Goal: Check status: Check status

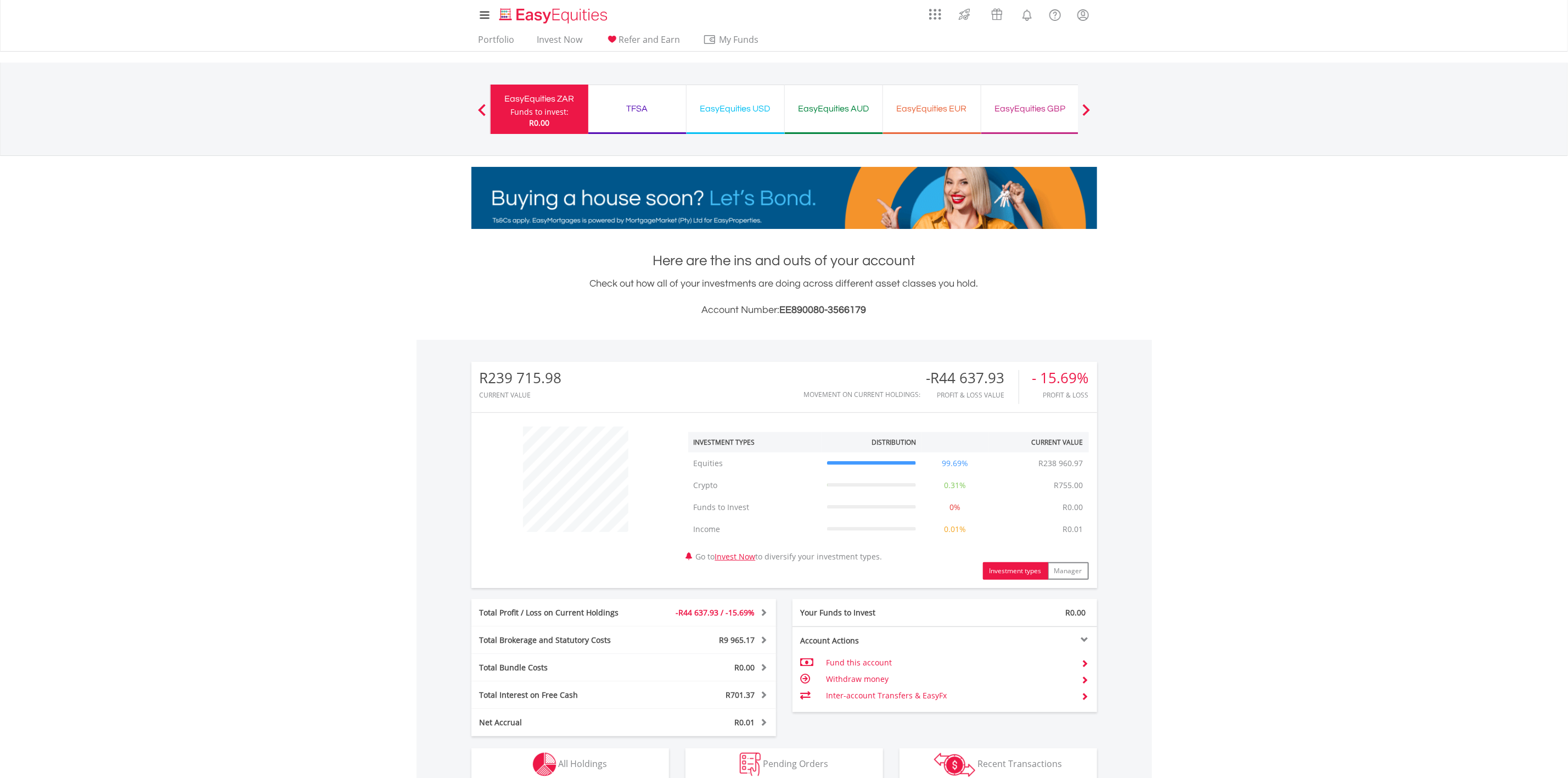
scroll to position [194, 0]
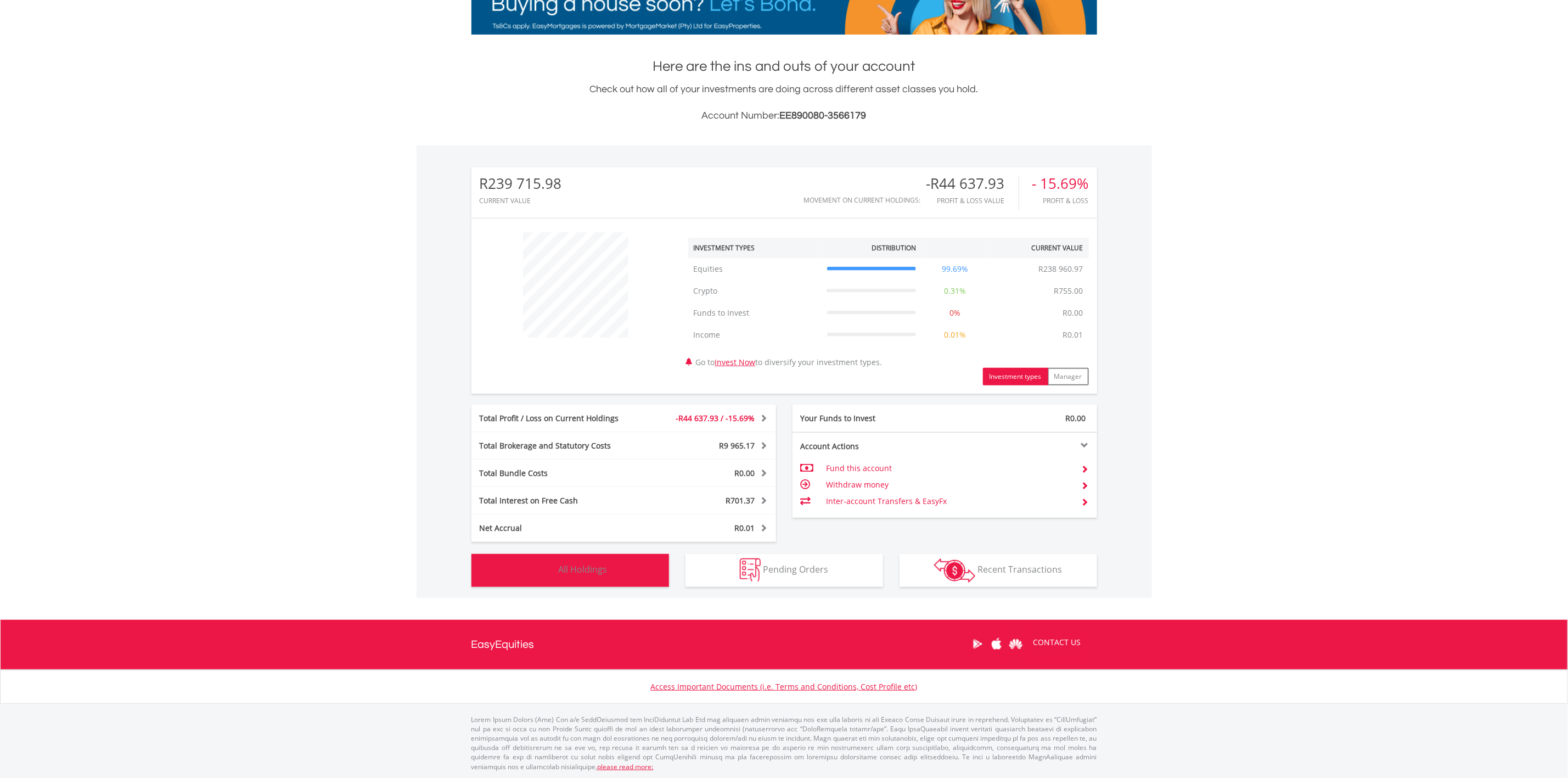
click at [626, 566] on button "Holdings All Holdings" at bounding box center [570, 570] width 198 height 33
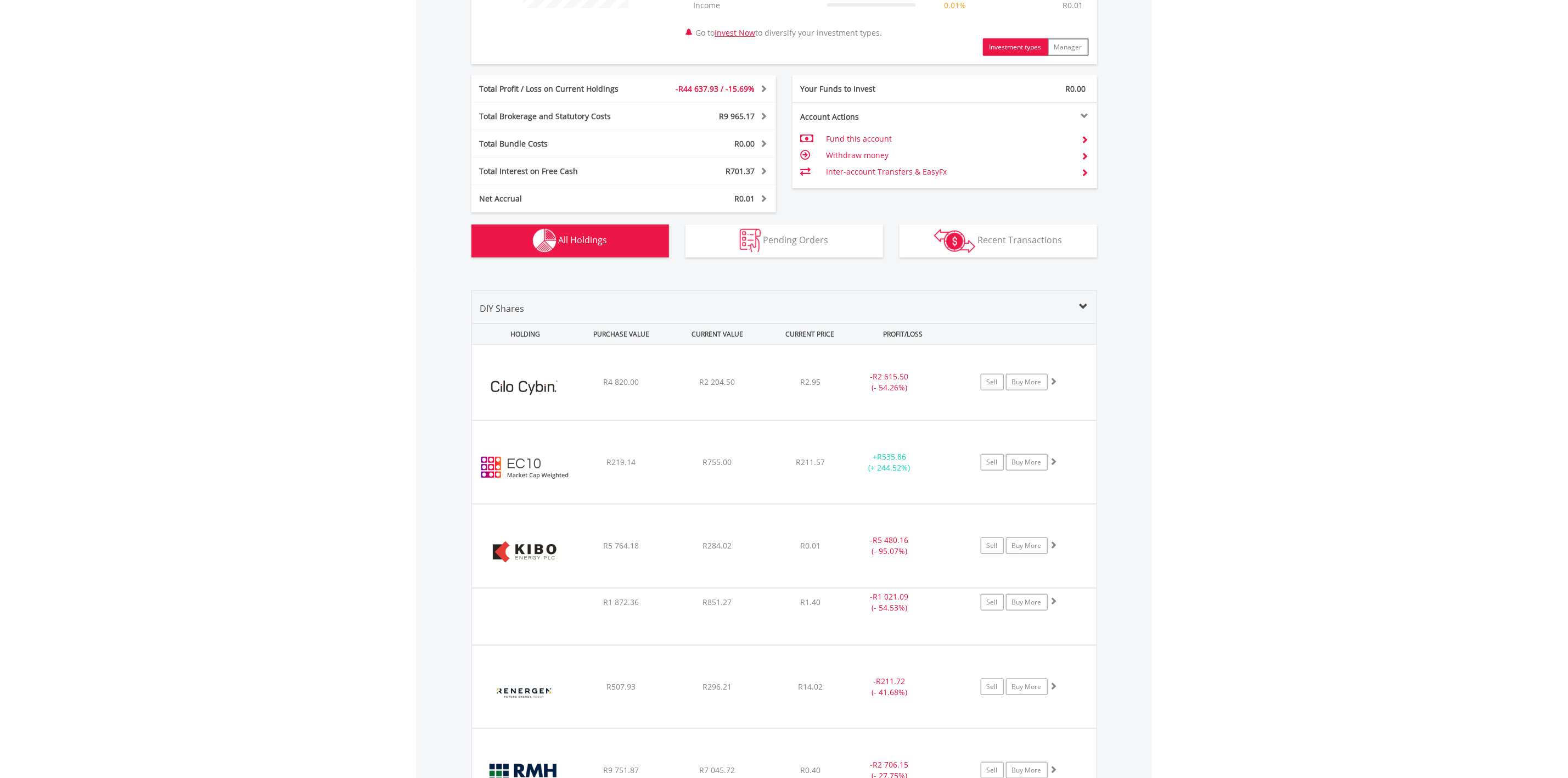
scroll to position [813, 0]
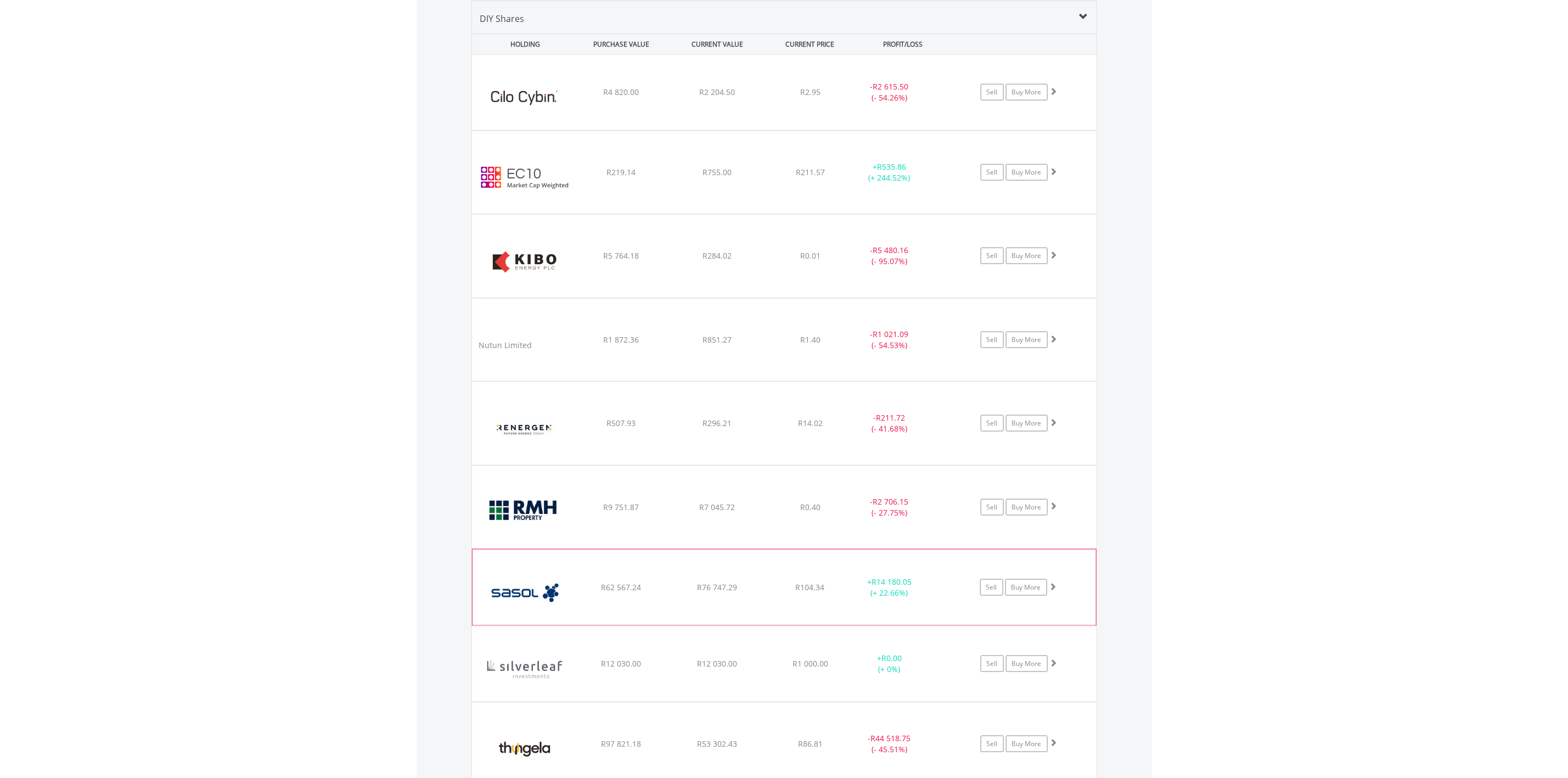
click at [737, 130] on div "﻿ Sasol Limited R62 567.24 R76 747.29 R104.34 + R14 180.05 (+ 22.66%) Sell Buy …" at bounding box center [784, 93] width 625 height 75
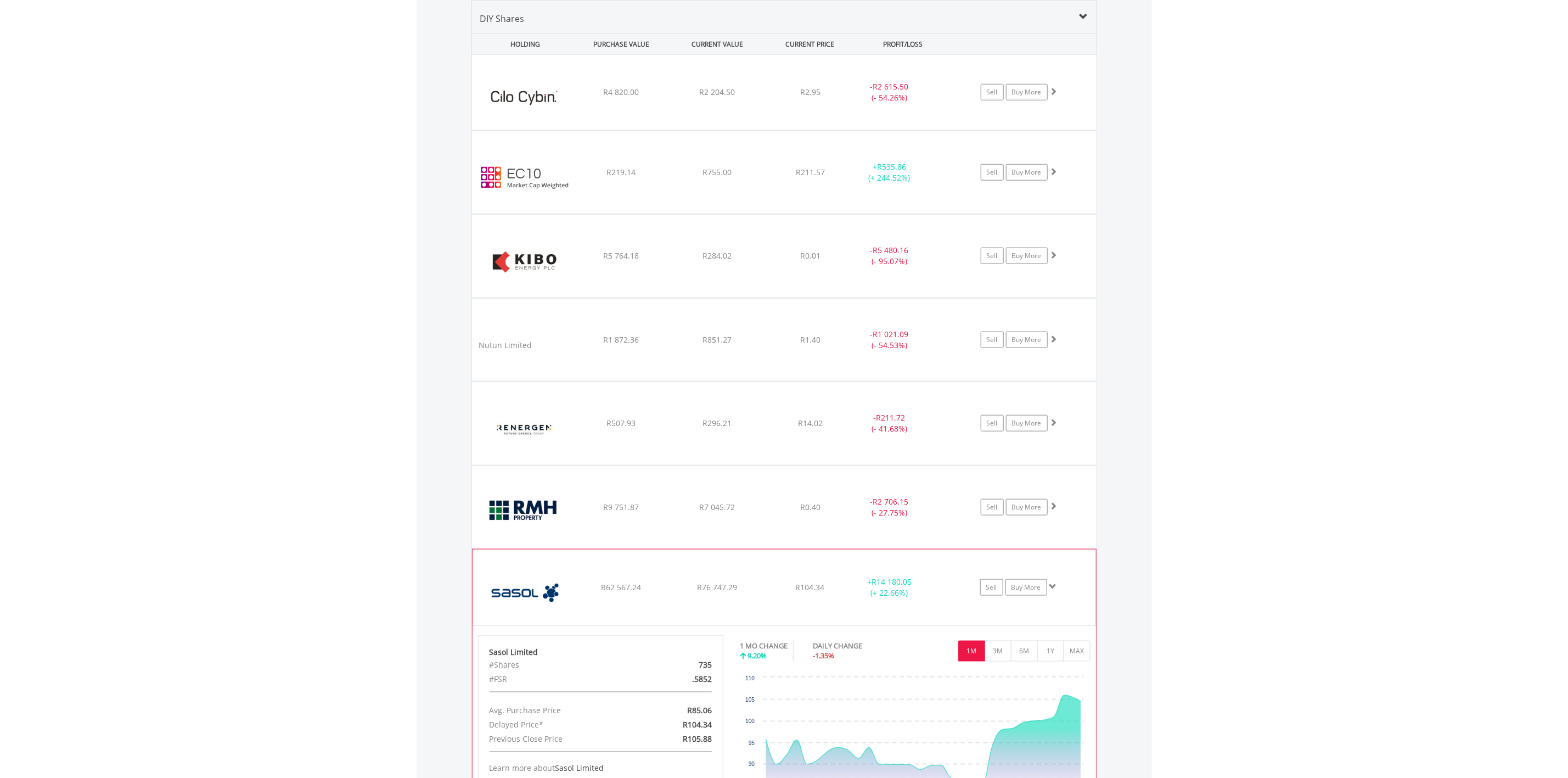
click at [737, 130] on div "﻿ Sasol Limited R62 567.24 R76 747.29 R104.34 + R14 180.05 (+ 22.66%) Sell Buy …" at bounding box center [784, 93] width 625 height 75
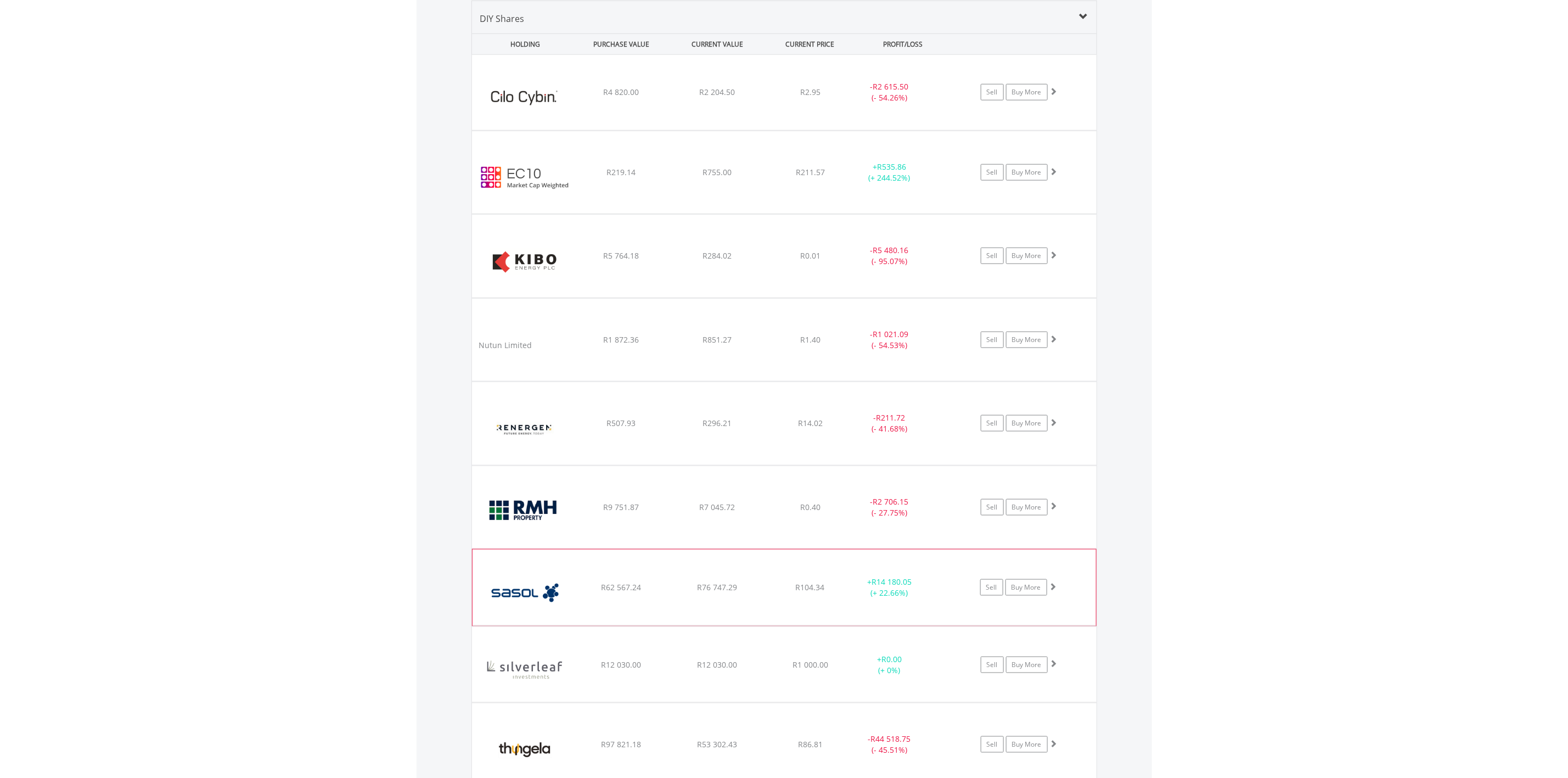
scroll to position [1060, 0]
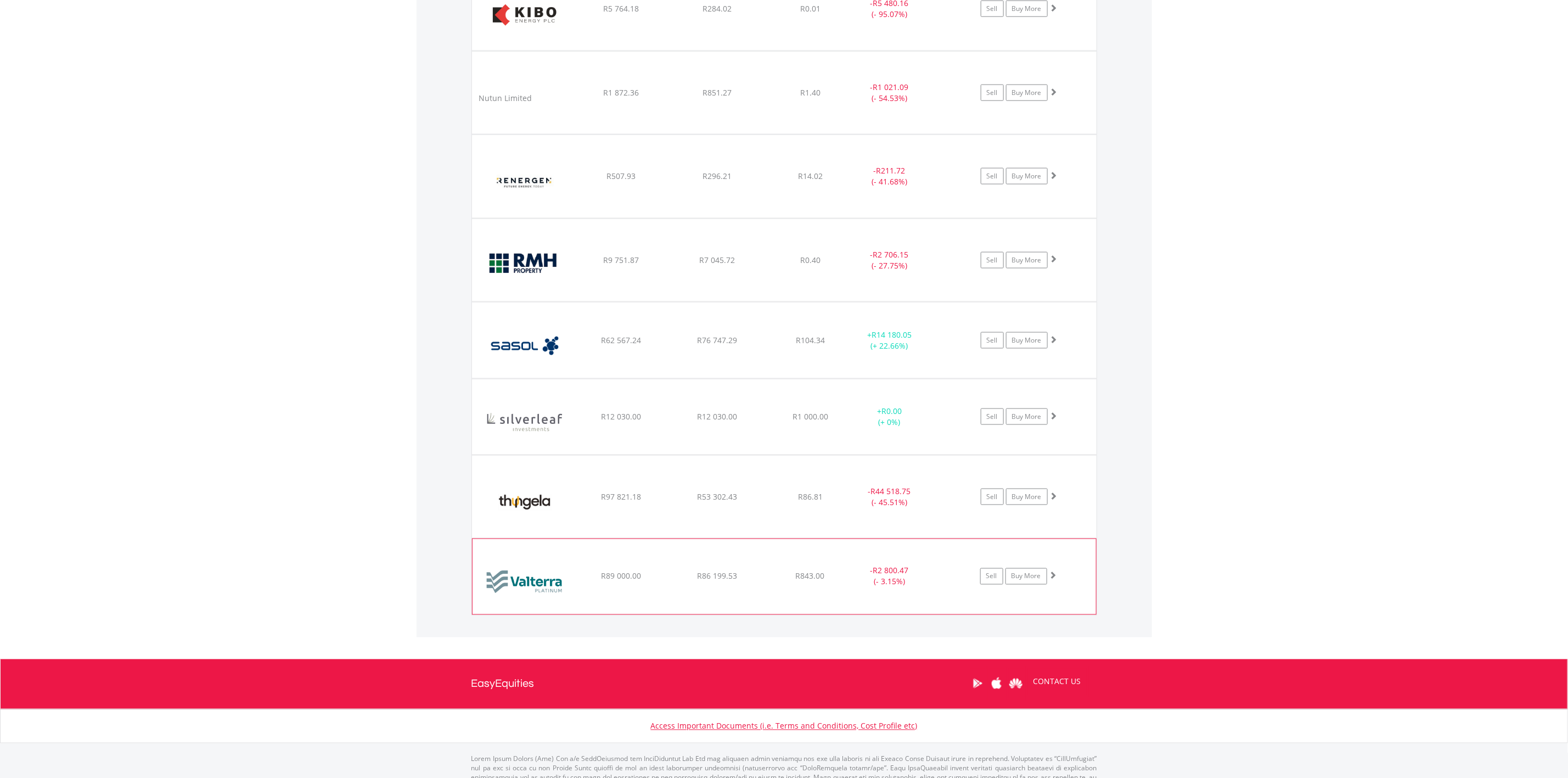
scroll to position [1106, 0]
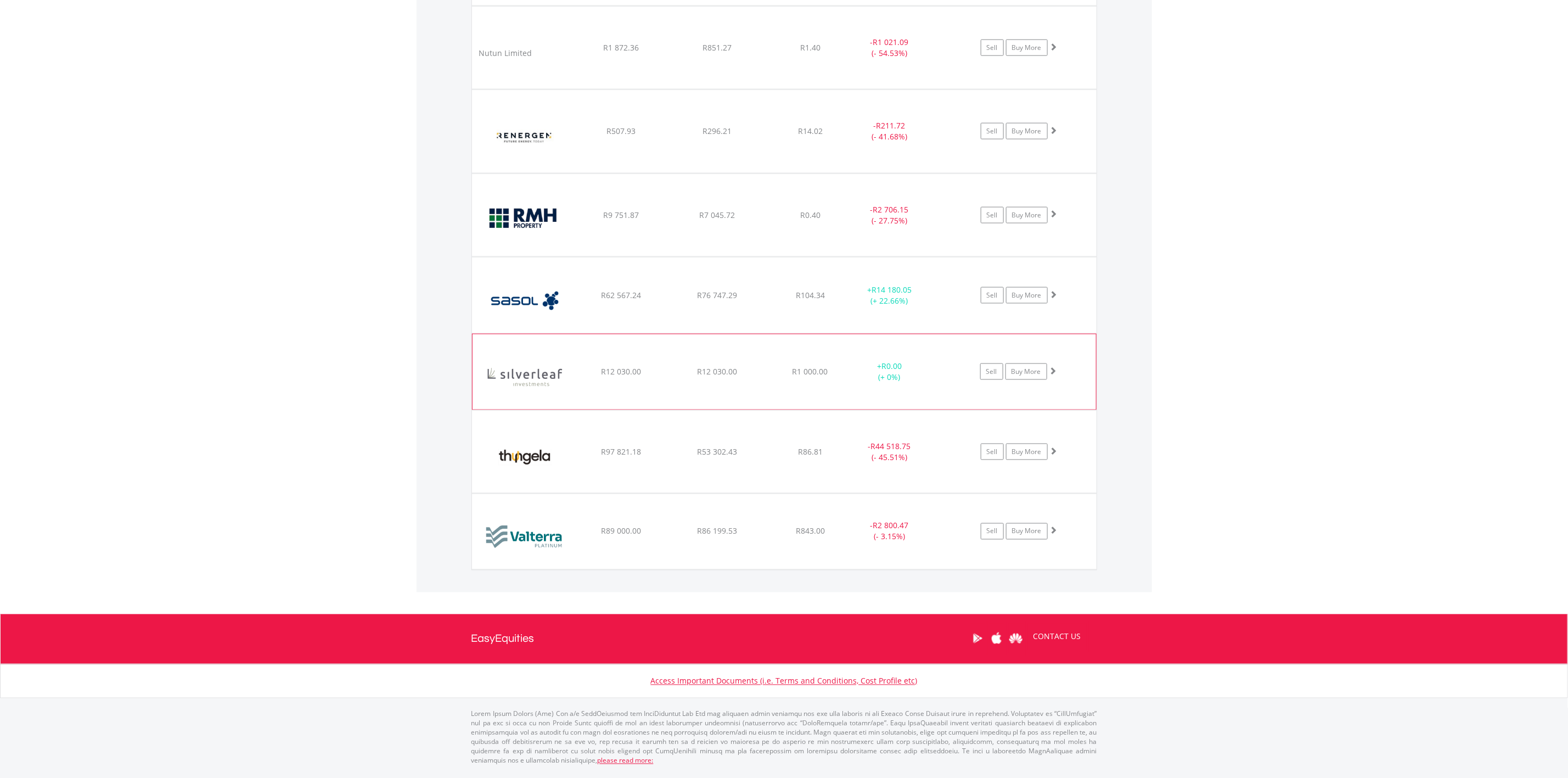
scroll to position [776, 0]
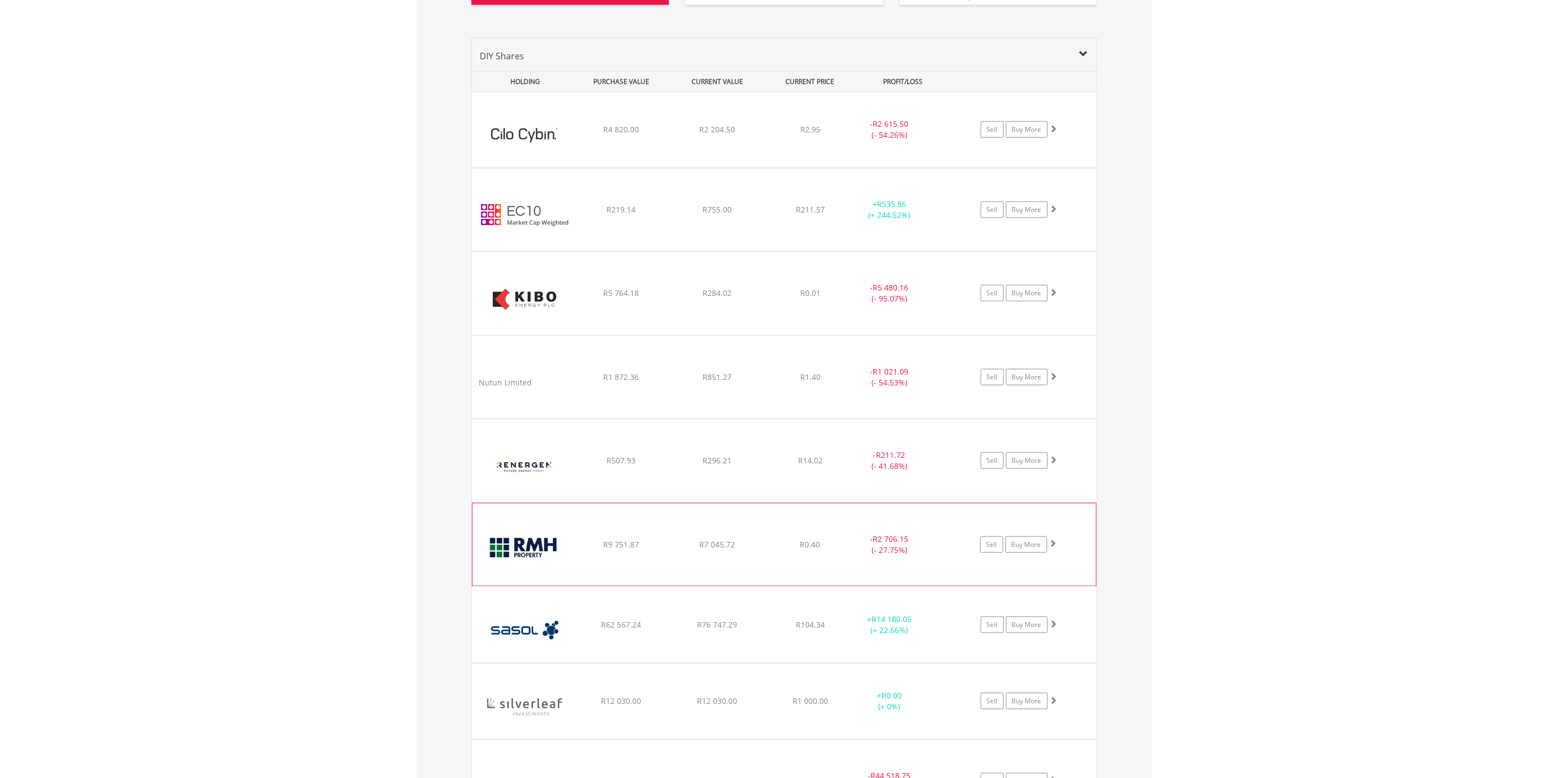
click at [809, 135] on span "R0.40" at bounding box center [810, 129] width 20 height 10
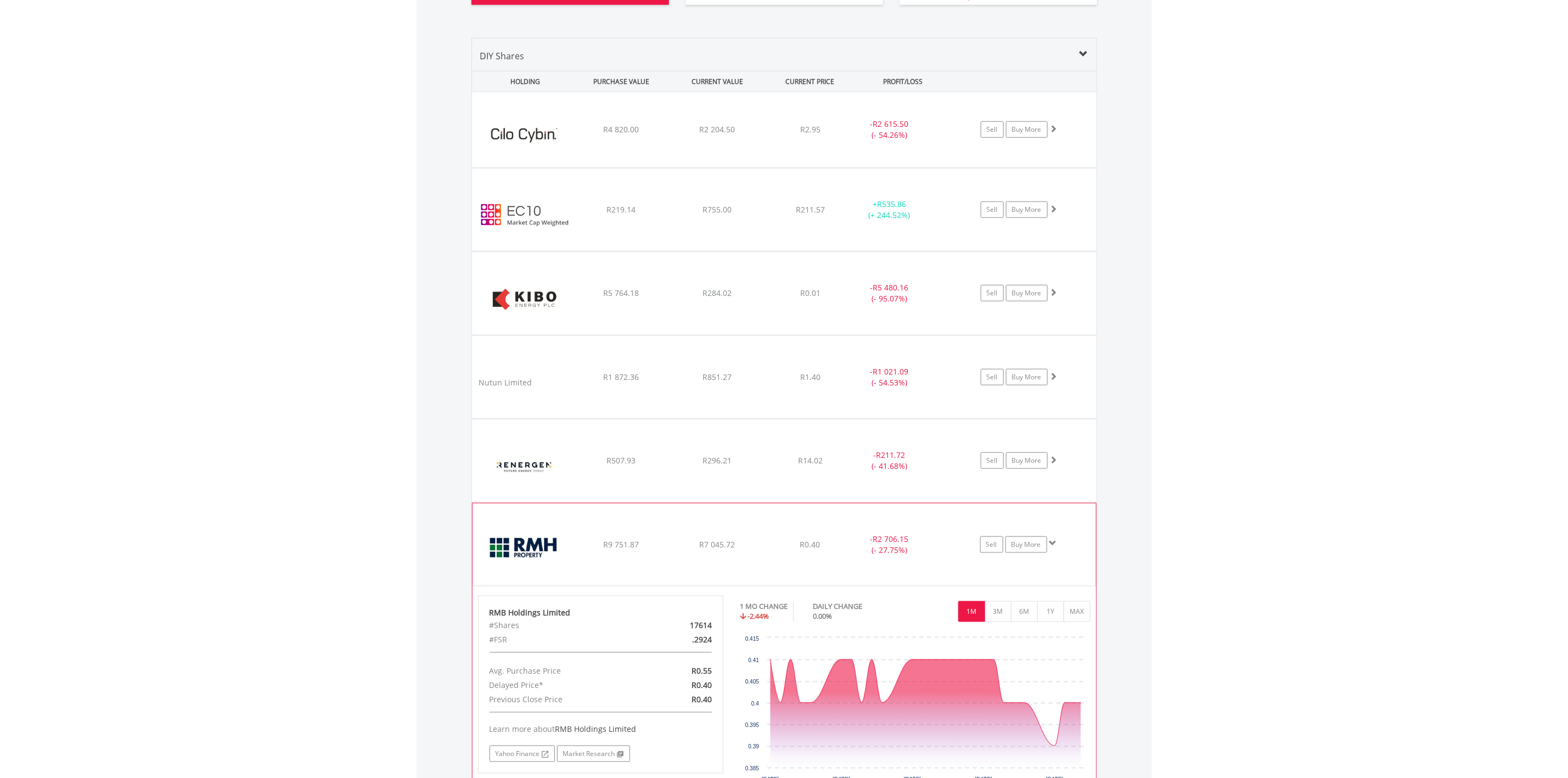
click at [808, 135] on span "R0.40" at bounding box center [810, 129] width 20 height 10
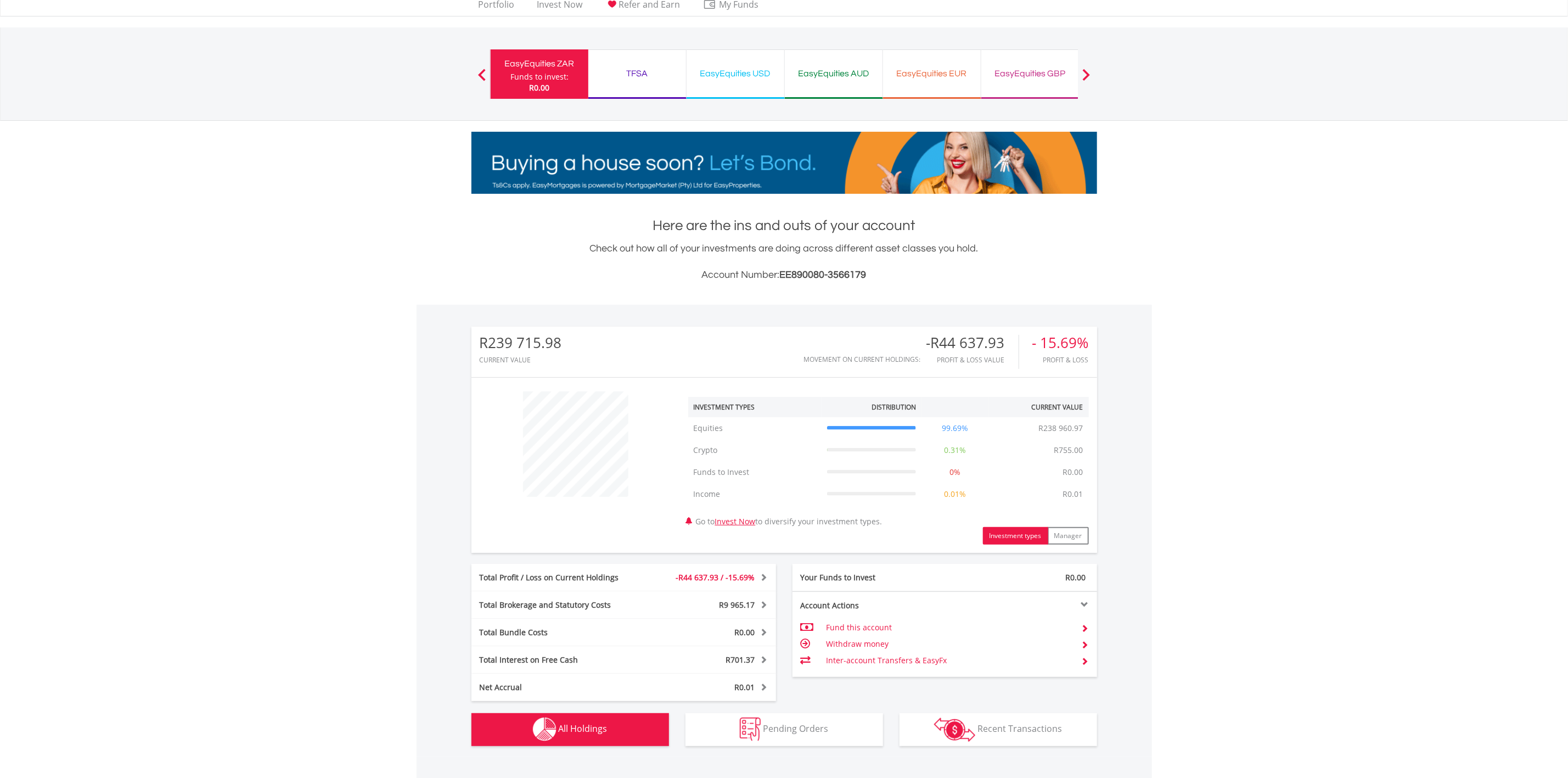
scroll to position [0, 0]
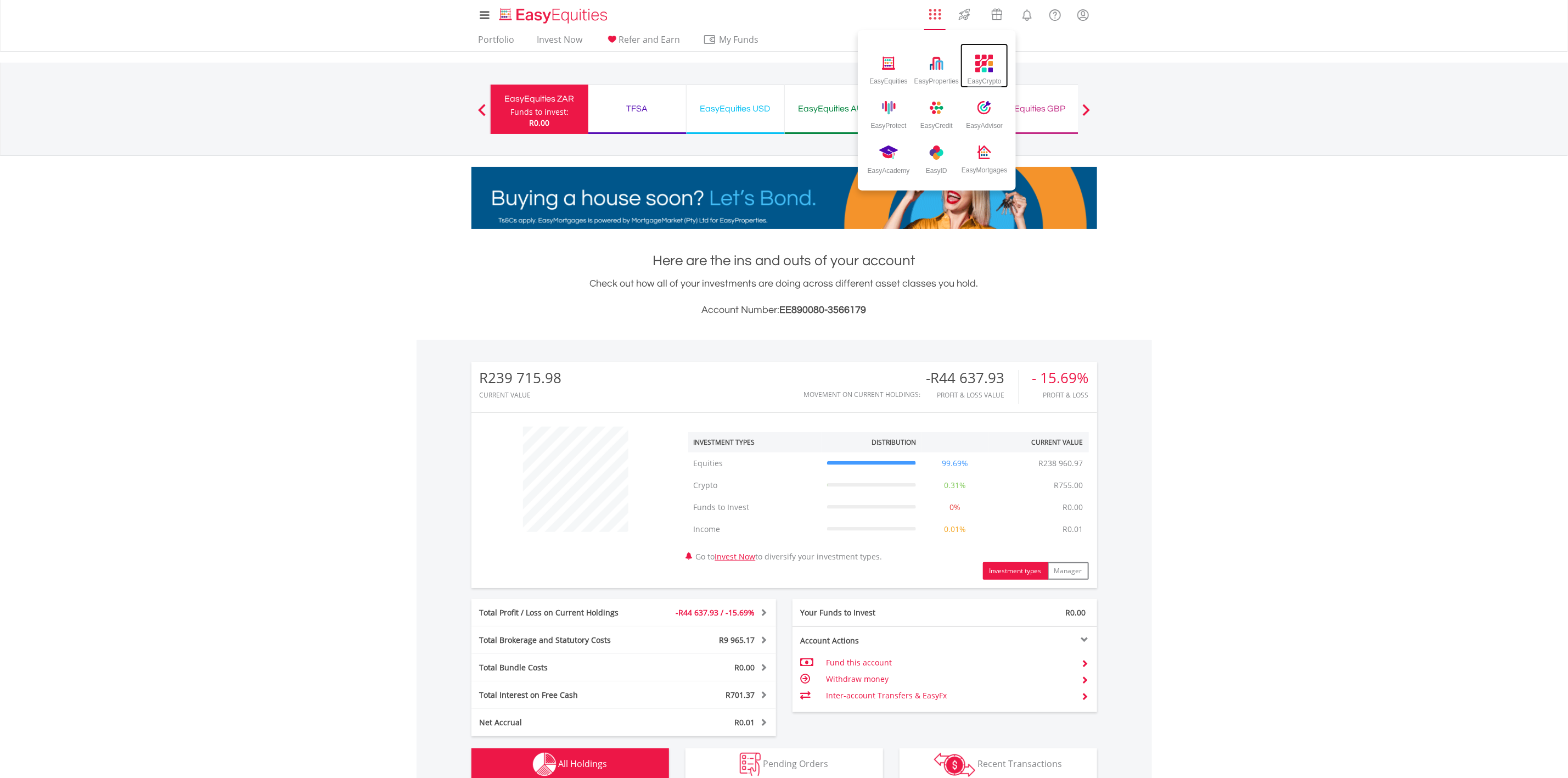
click at [982, 71] on img at bounding box center [985, 63] width 18 height 18
